Goal: Task Accomplishment & Management: Complete application form

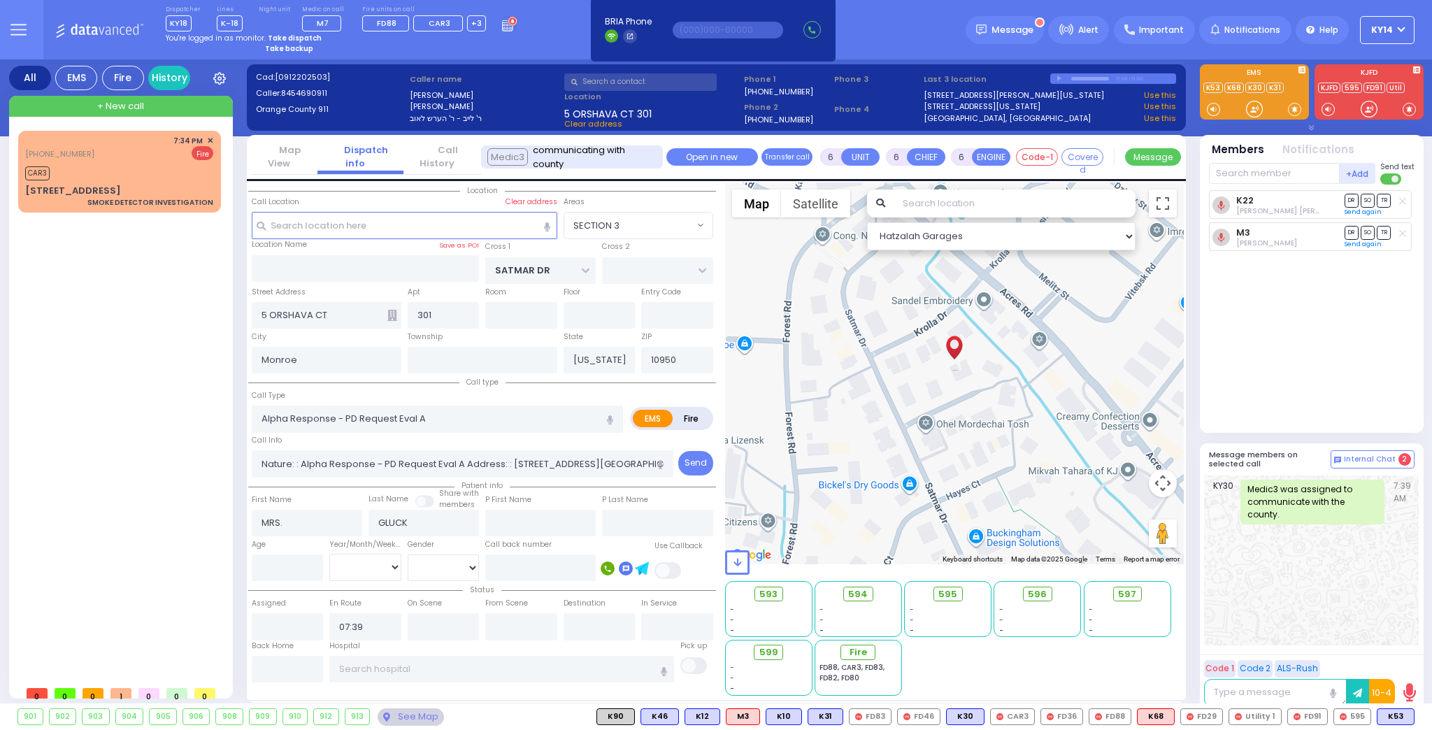
select select "SECTION 3"
select select
click at [107, 387] on div "(845) 522-7502 7:34 PM ✕" at bounding box center [122, 405] width 208 height 548
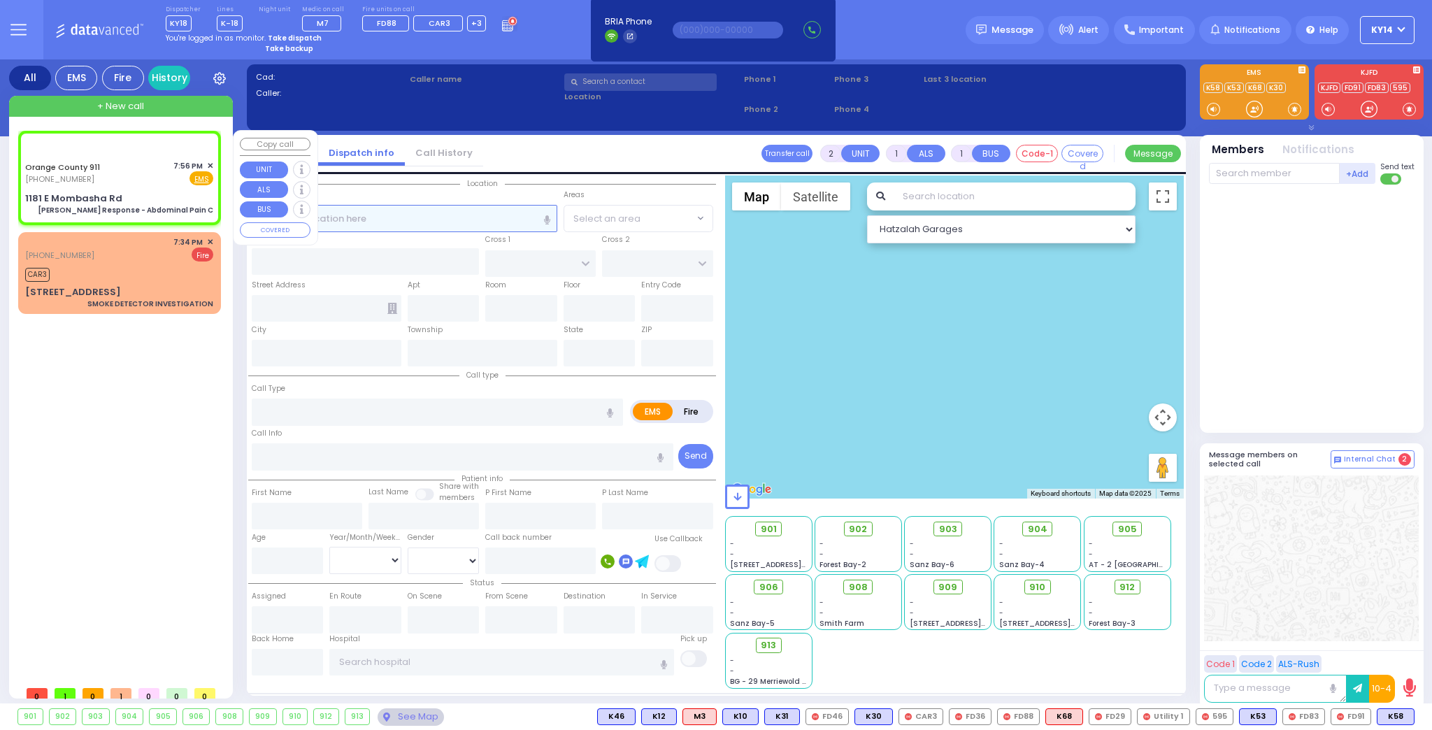
type input "6"
select select
type input "[PERSON_NAME] Response - Abdominal Pain C"
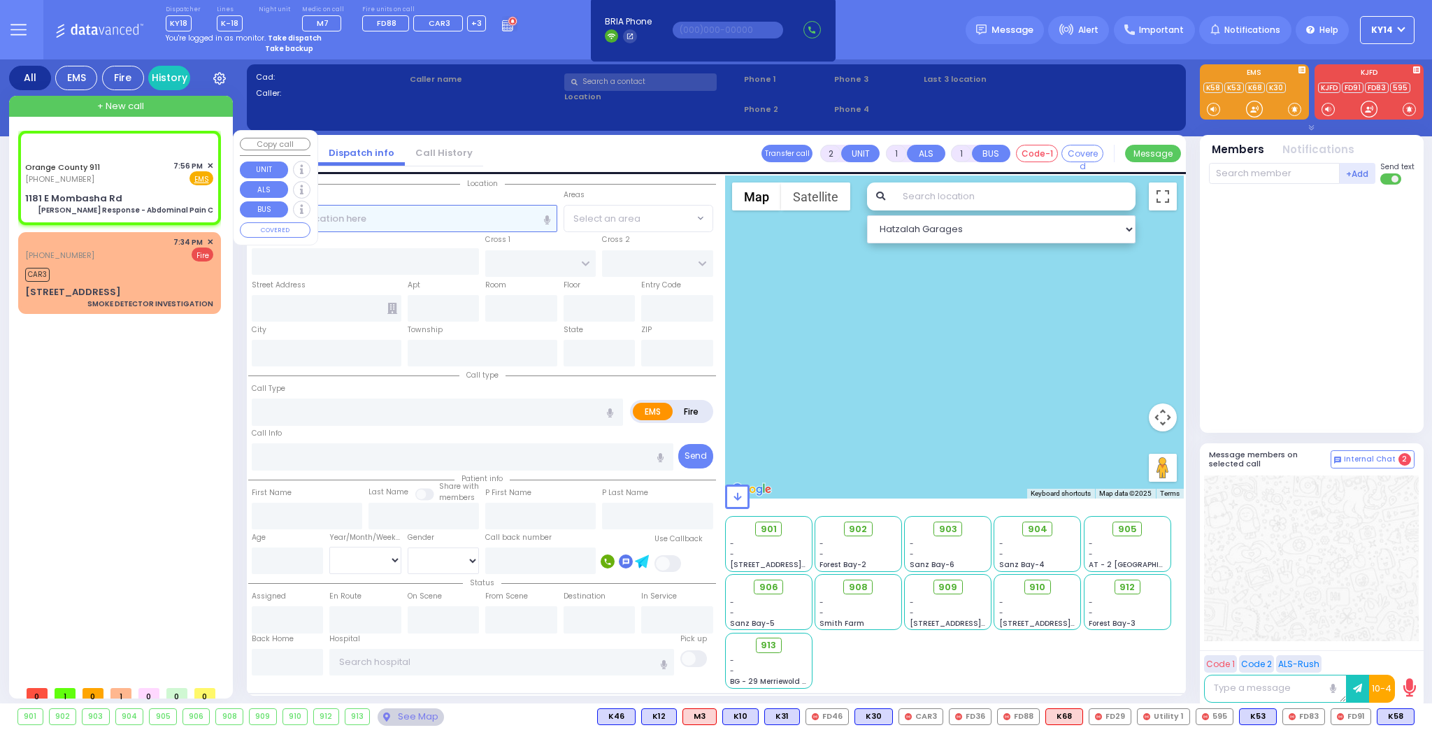
radio input "true"
type input "Nature: : Charlie Response - Abdominal Pain C Address: : [STREET_ADDRESS]: : HA…"
select select
select select "Hatzalah Garages"
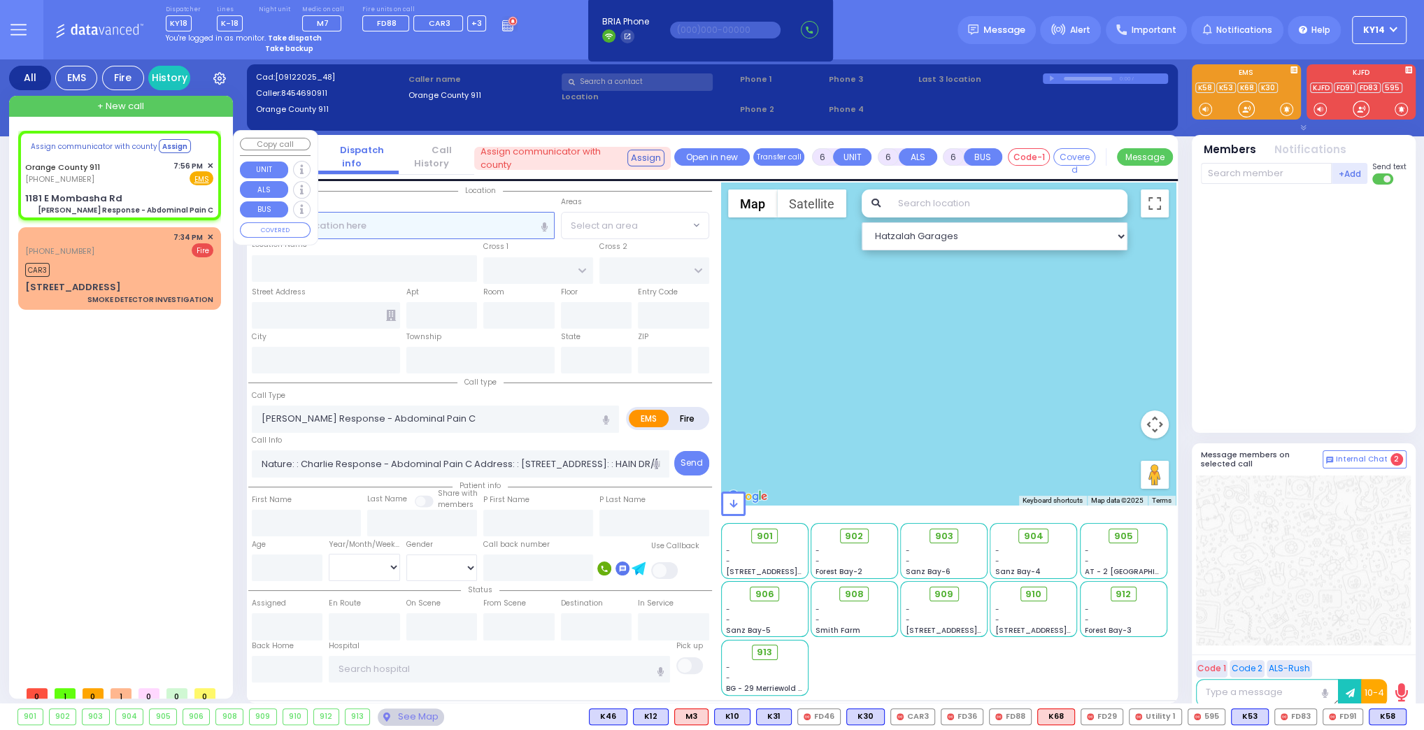
select select
radio input "true"
select select
select select "Hatzalah Garages"
type input "1181 E Mombasha Rd"
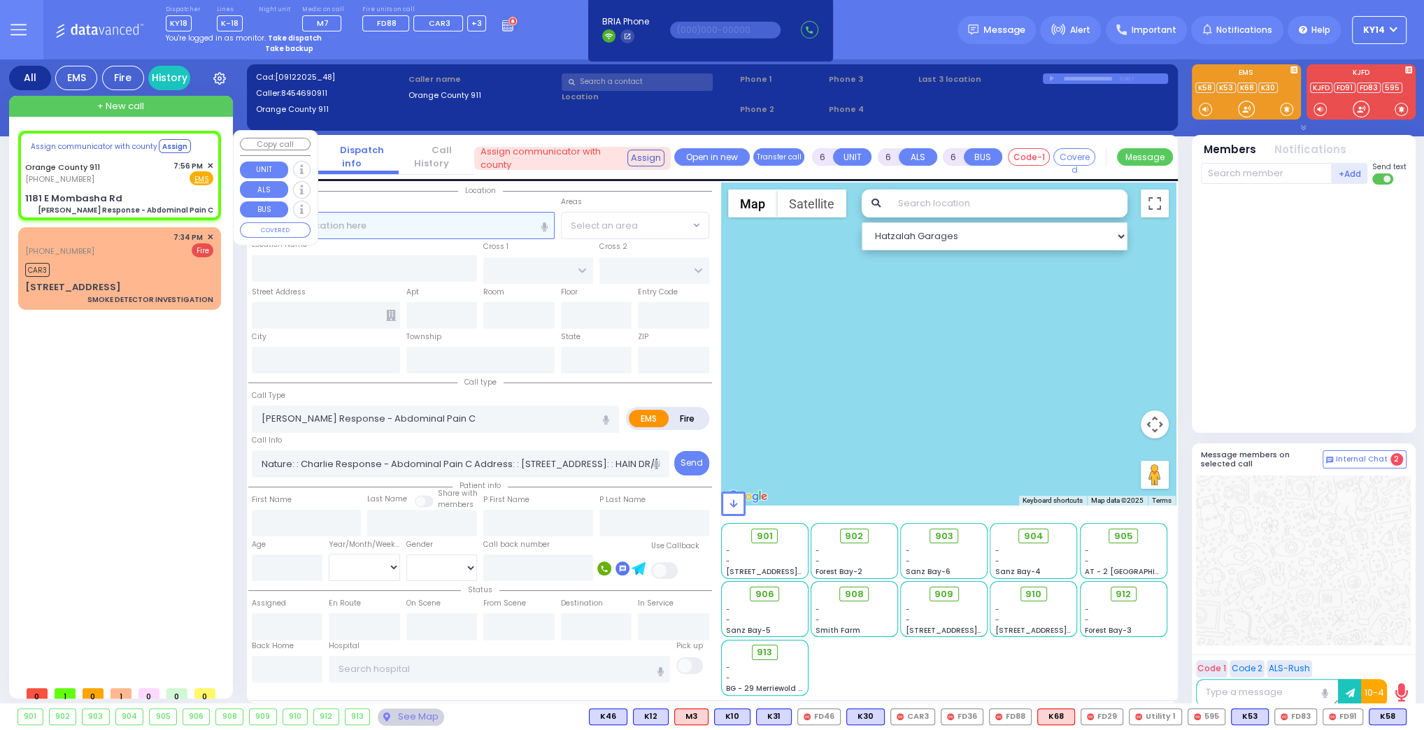
type input "Monroe"
type input "[US_STATE]"
type input "10950"
